Goal: Task Accomplishment & Management: Manage account settings

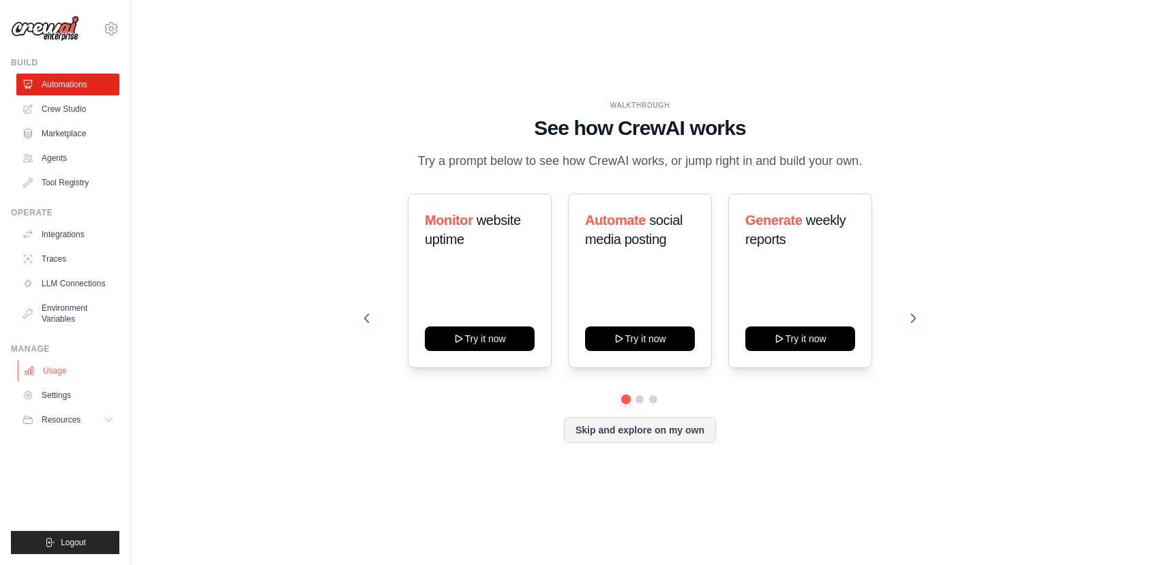
click at [46, 375] on link "Usage" at bounding box center [69, 371] width 103 height 22
click at [914, 329] on button at bounding box center [913, 318] width 27 height 27
click at [641, 398] on button at bounding box center [640, 399] width 10 height 10
click at [628, 401] on button at bounding box center [626, 399] width 10 height 10
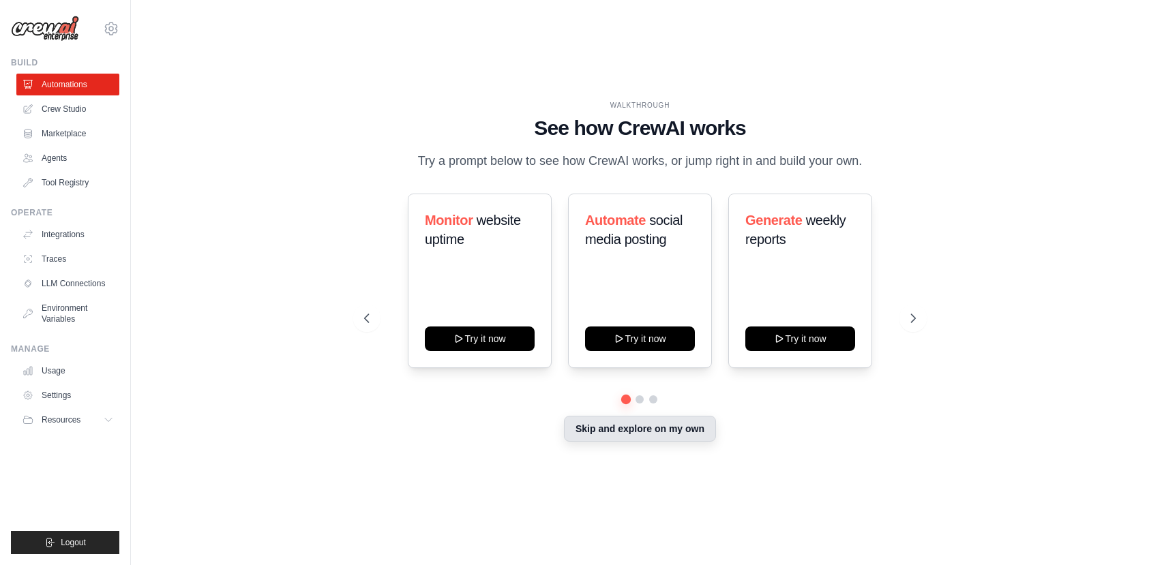
click at [623, 435] on button "Skip and explore on my own" at bounding box center [640, 429] width 152 height 26
